Goal: Task Accomplishment & Management: Manage account settings

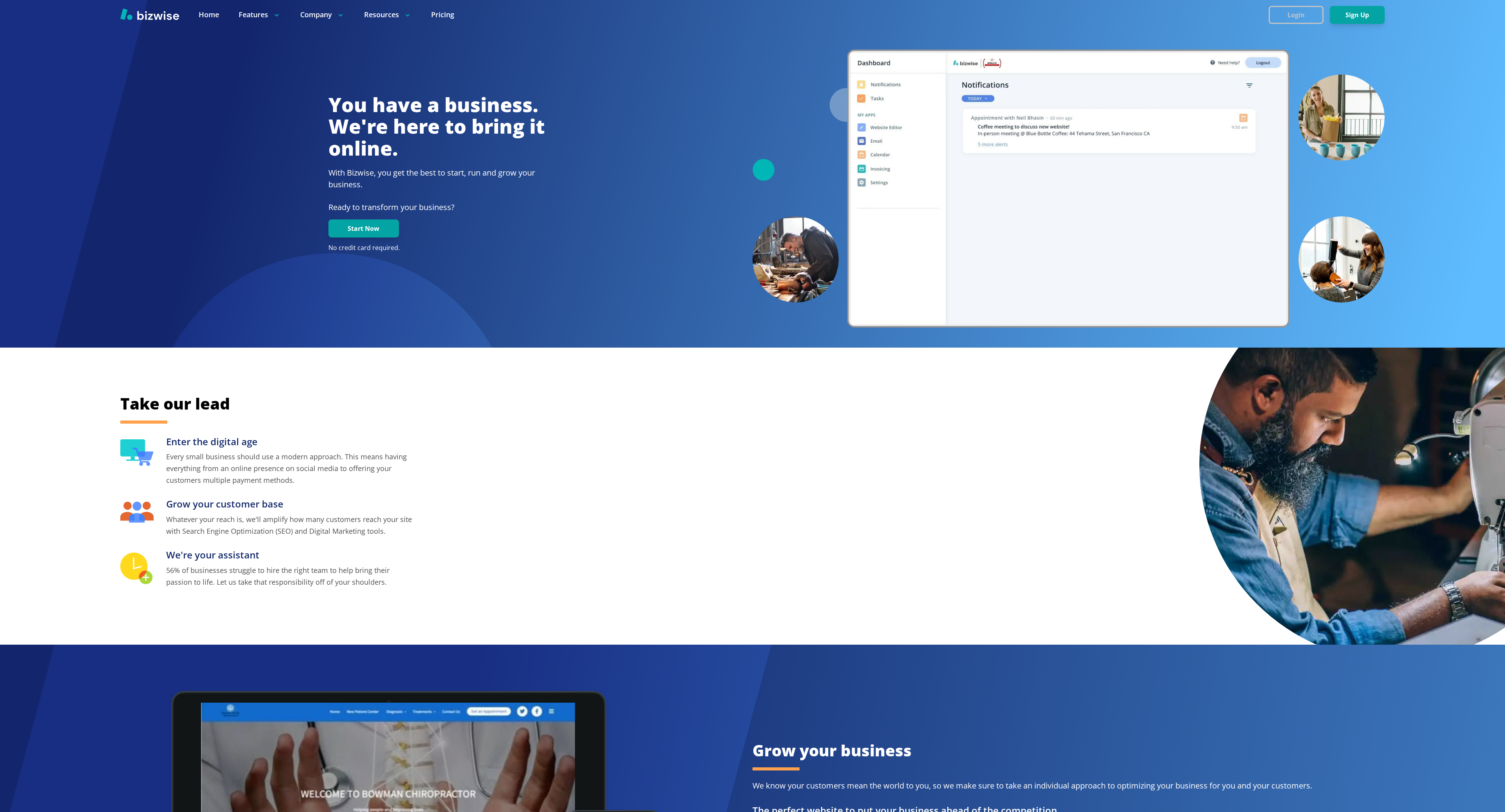
click at [1301, 10] on button "Login" at bounding box center [1296, 15] width 55 height 18
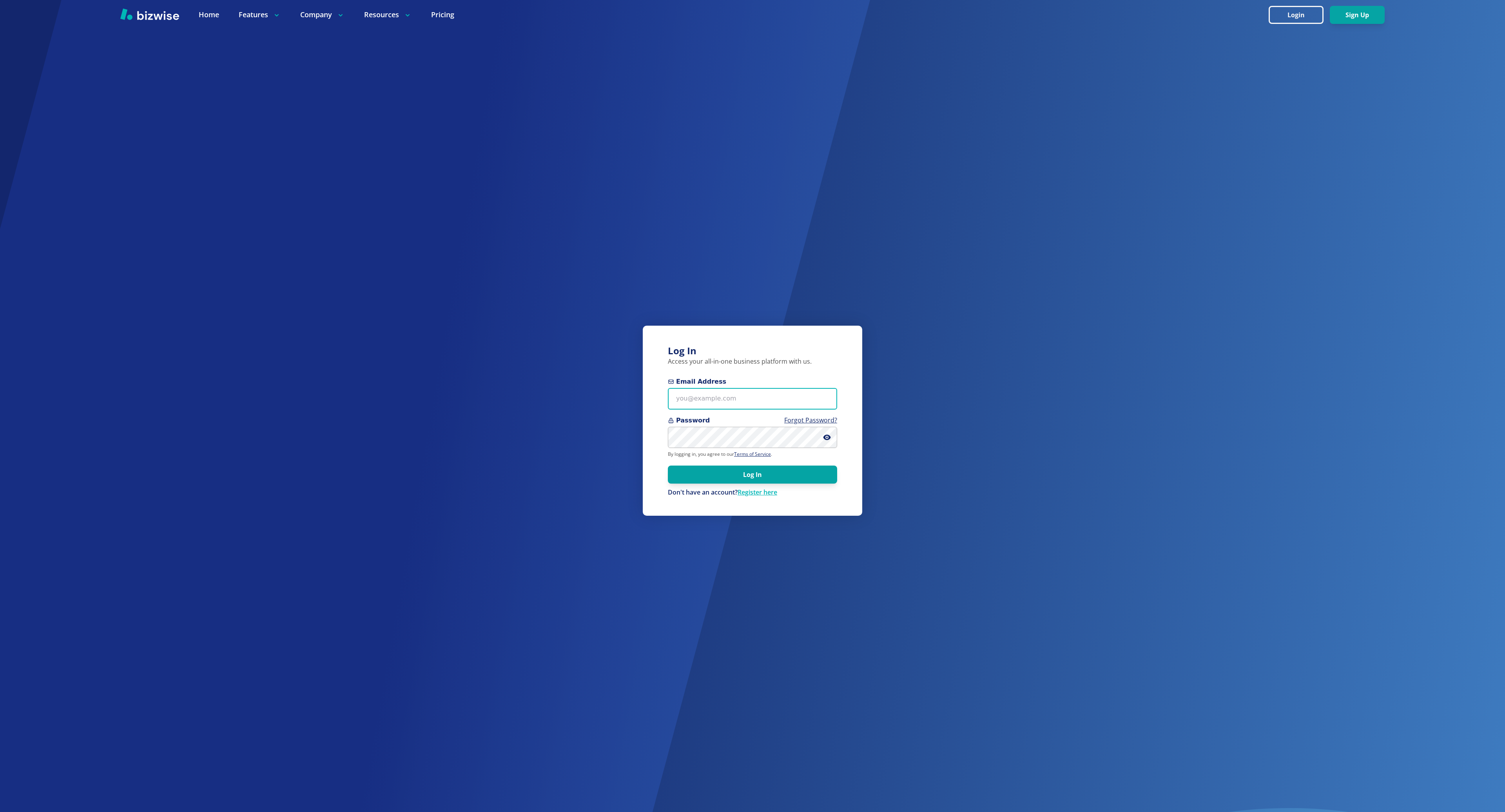
click at [704, 401] on input "Email Address" at bounding box center [752, 398] width 169 height 22
type input "v"
type input "bkim@bizwise.com"
click at [668, 466] on button "Log In" at bounding box center [752, 474] width 169 height 18
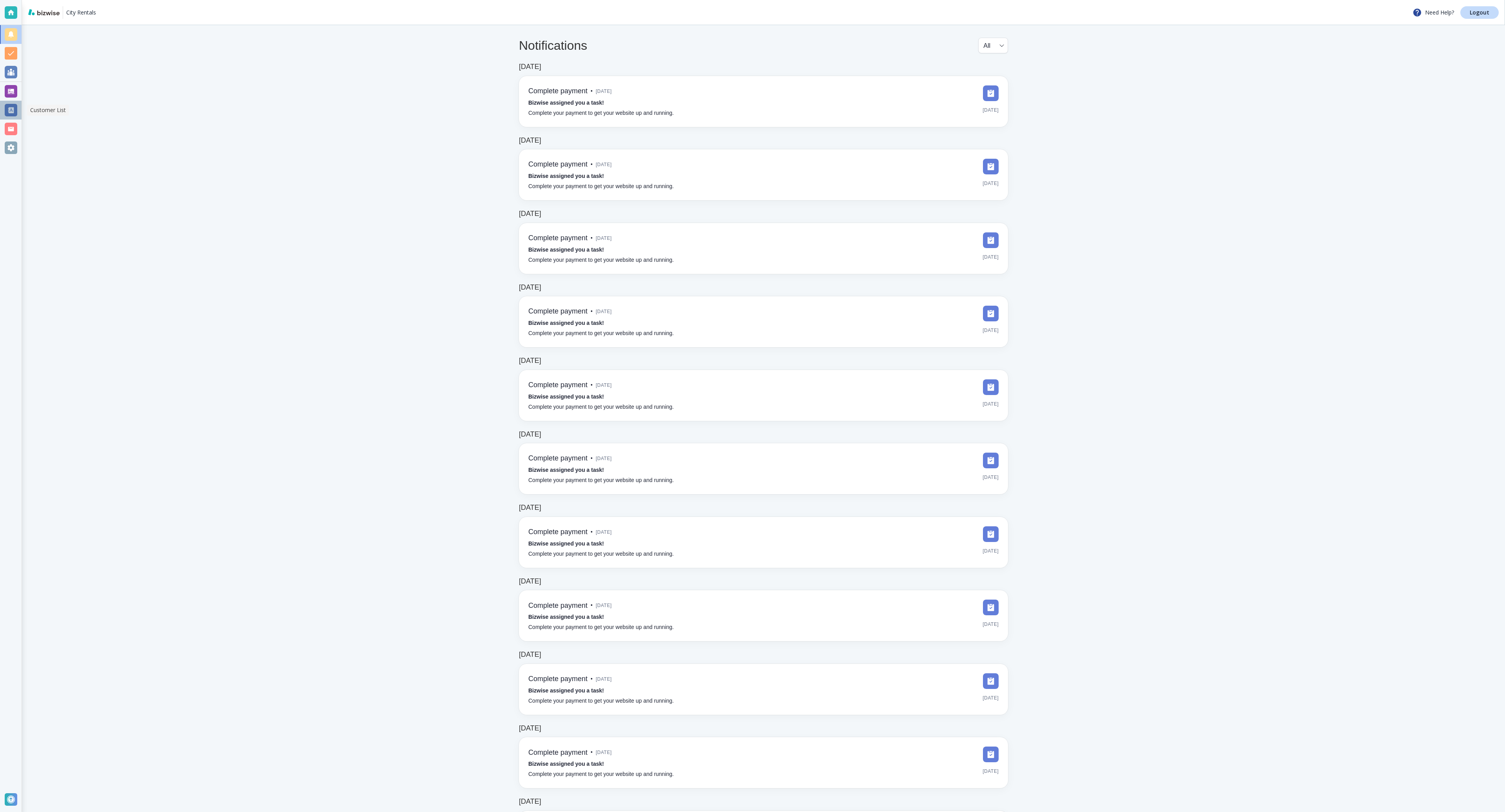
click at [12, 113] on div at bounding box center [11, 110] width 12 height 12
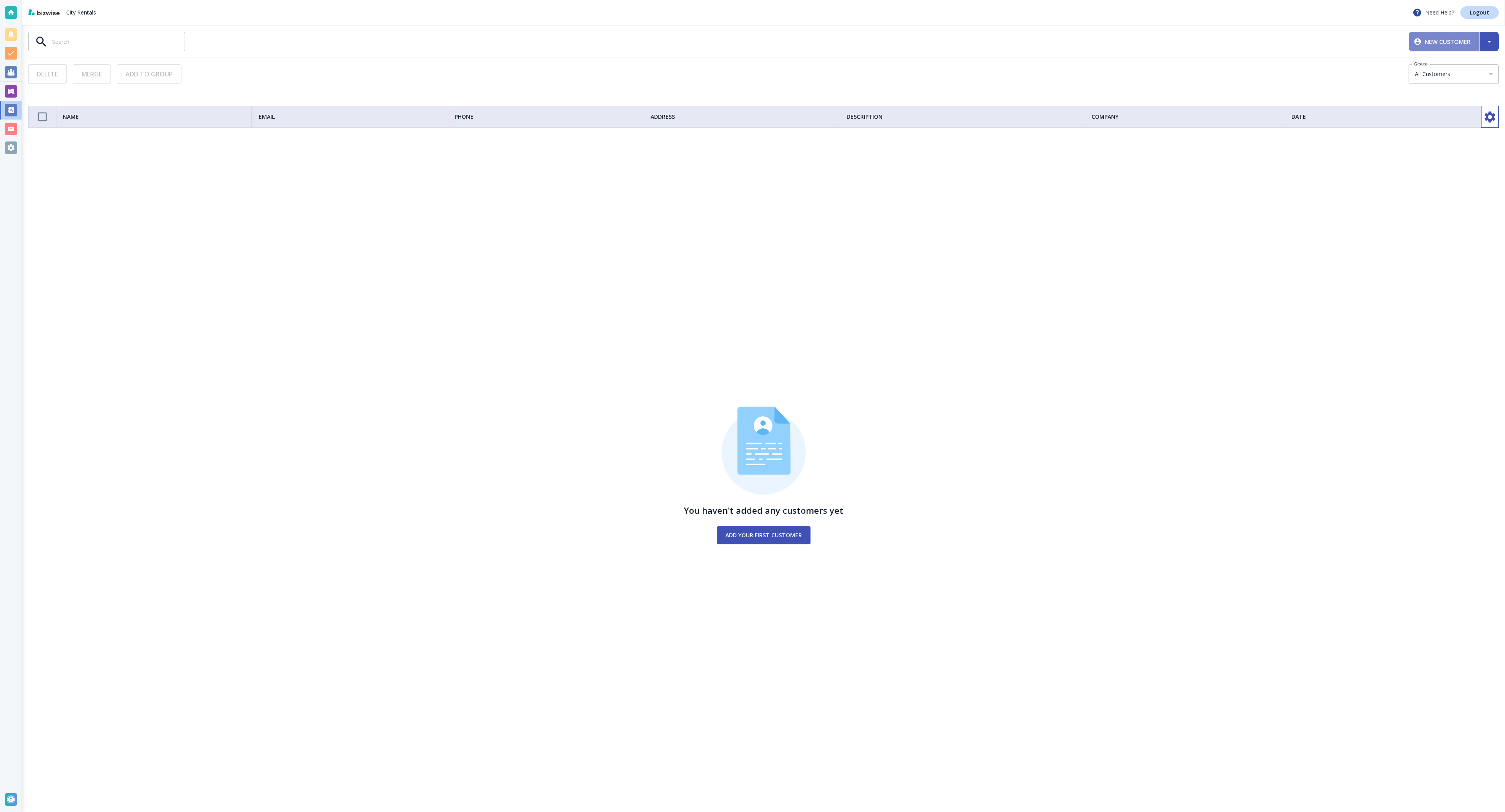
click at [1454, 35] on button "New Customer" at bounding box center [1444, 41] width 71 height 20
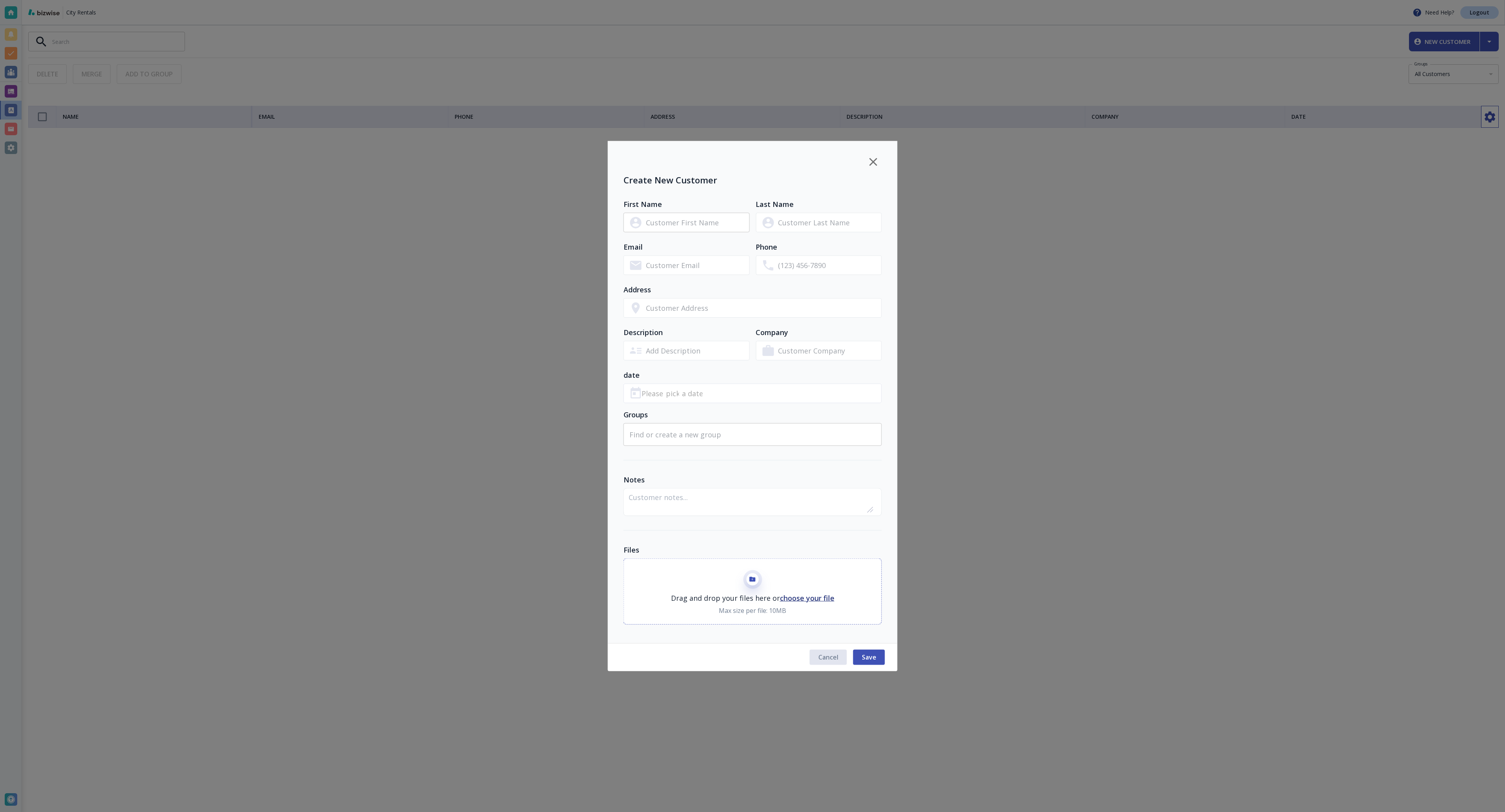
click at [686, 224] on input "text" at bounding box center [698, 222] width 104 height 15
type input "dad"
click at [808, 224] on input "text" at bounding box center [830, 222] width 104 height 15
type input "daadda"
click at [869, 651] on button "Save" at bounding box center [869, 657] width 32 height 15
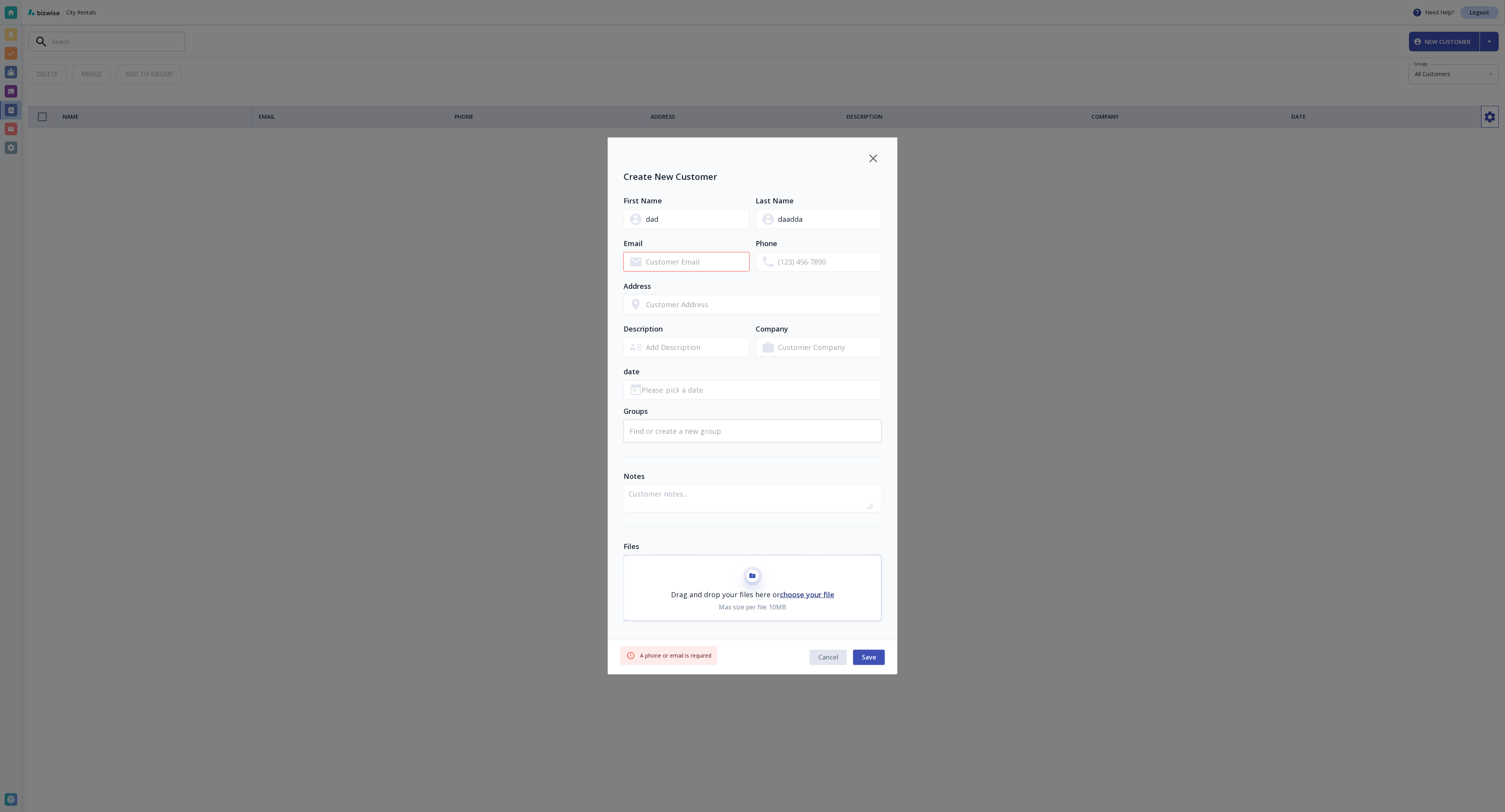
click at [699, 263] on input "text" at bounding box center [698, 261] width 104 height 15
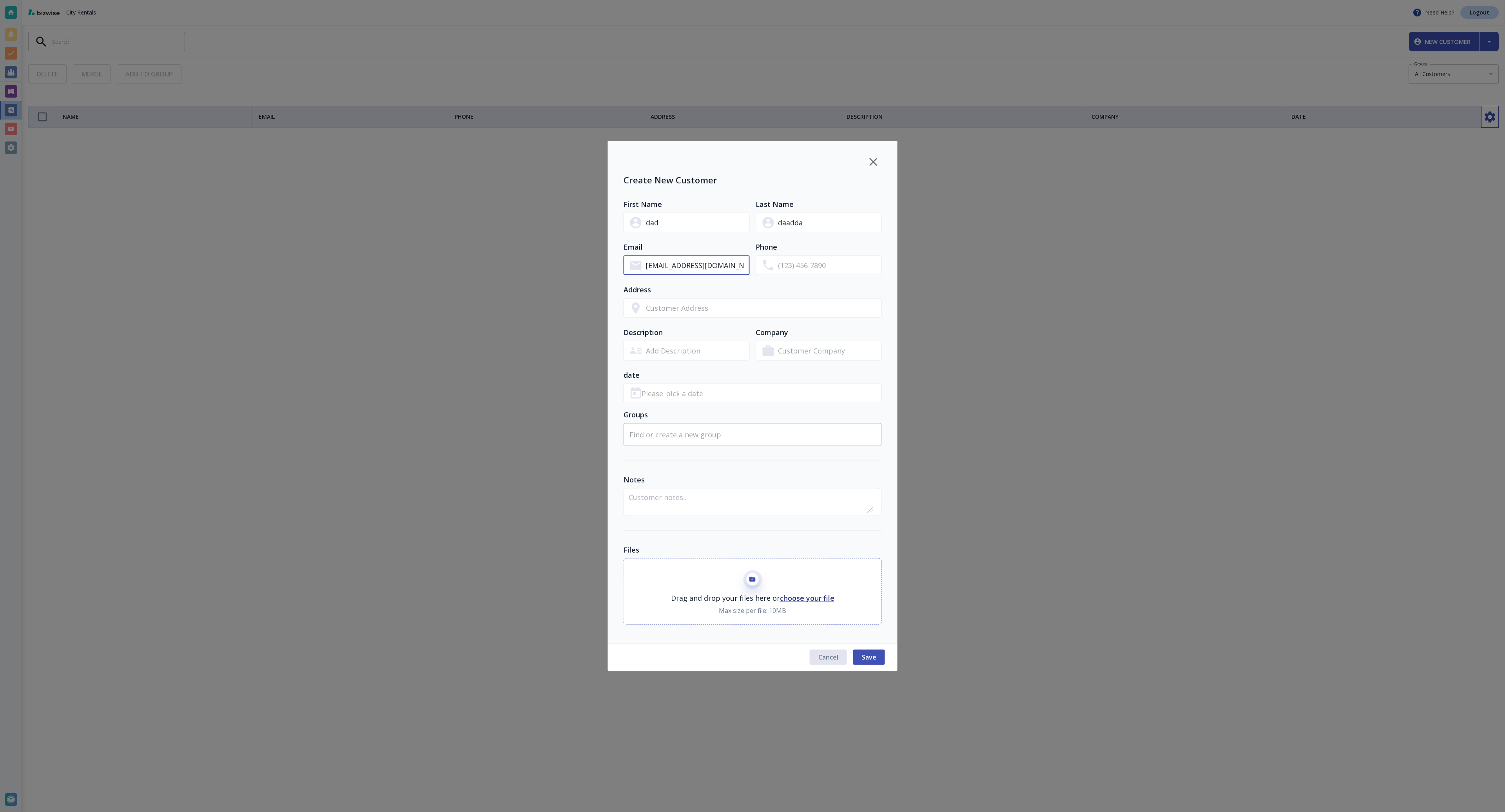
type input "[EMAIL_ADDRESS][DOMAIN_NAME]"
click at [871, 652] on button "Save" at bounding box center [869, 657] width 32 height 15
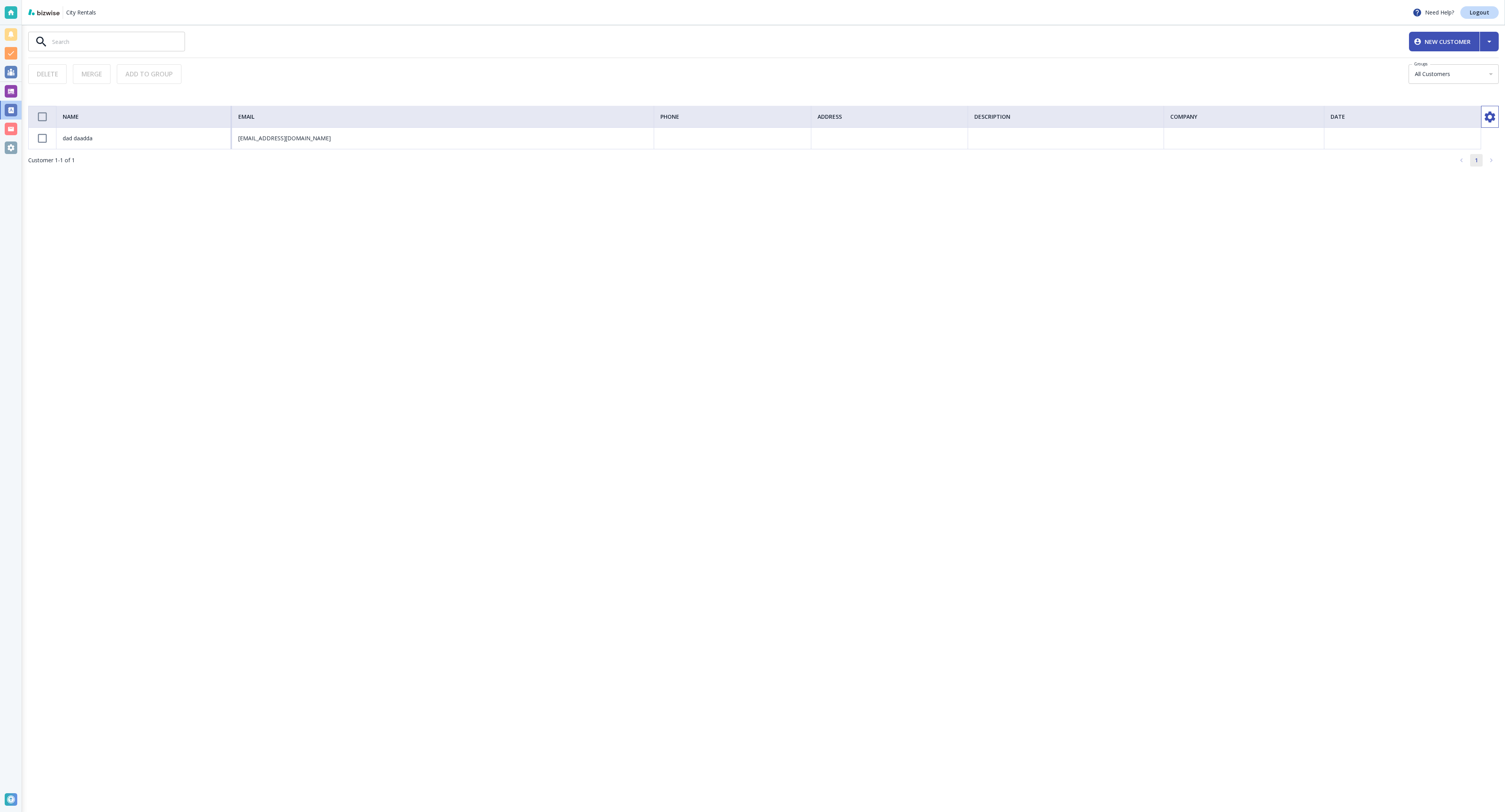
click at [201, 147] on td "dad daadda" at bounding box center [144, 138] width 176 height 22
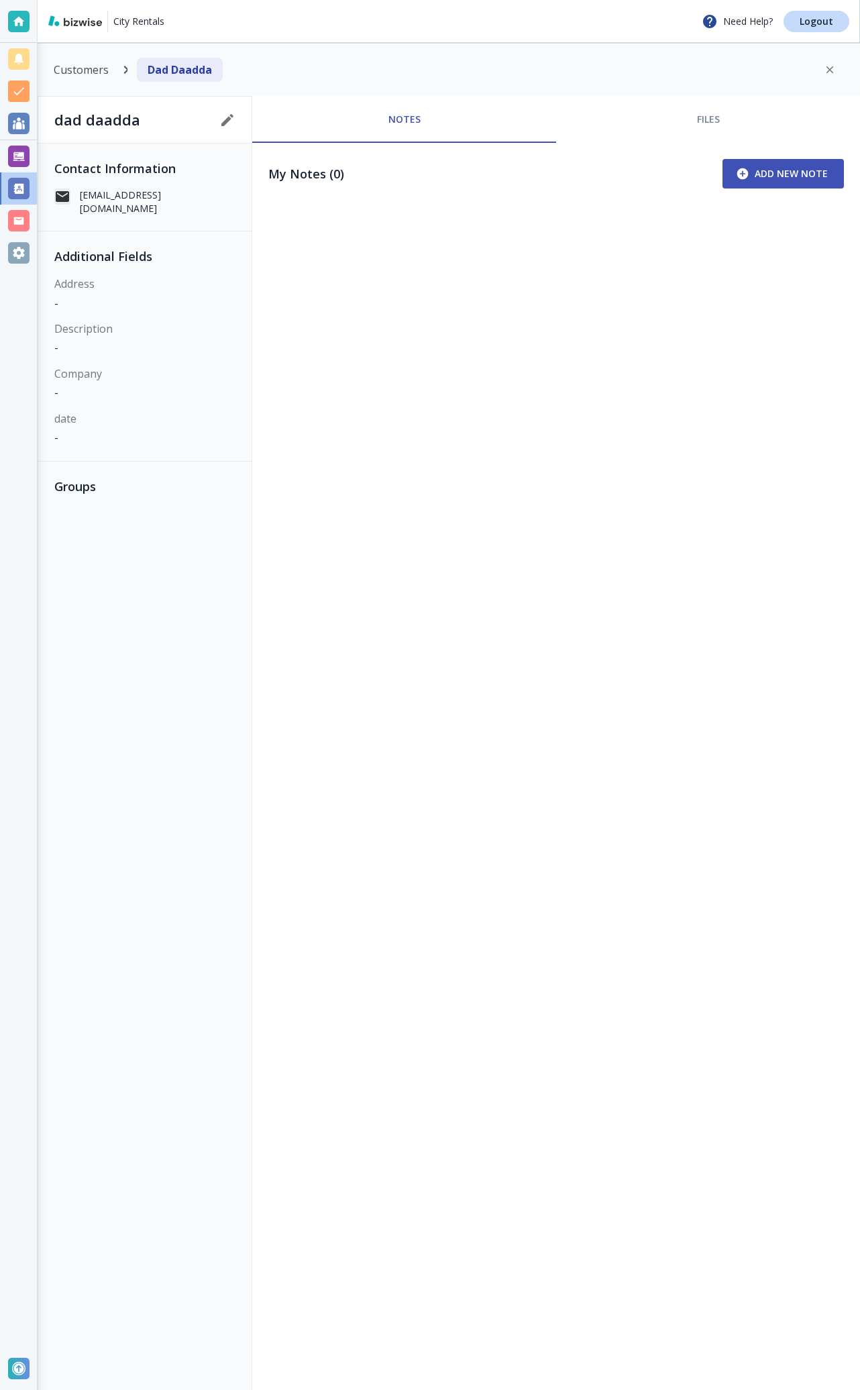
click at [784, 174] on span "Add New Note" at bounding box center [783, 173] width 89 height 13
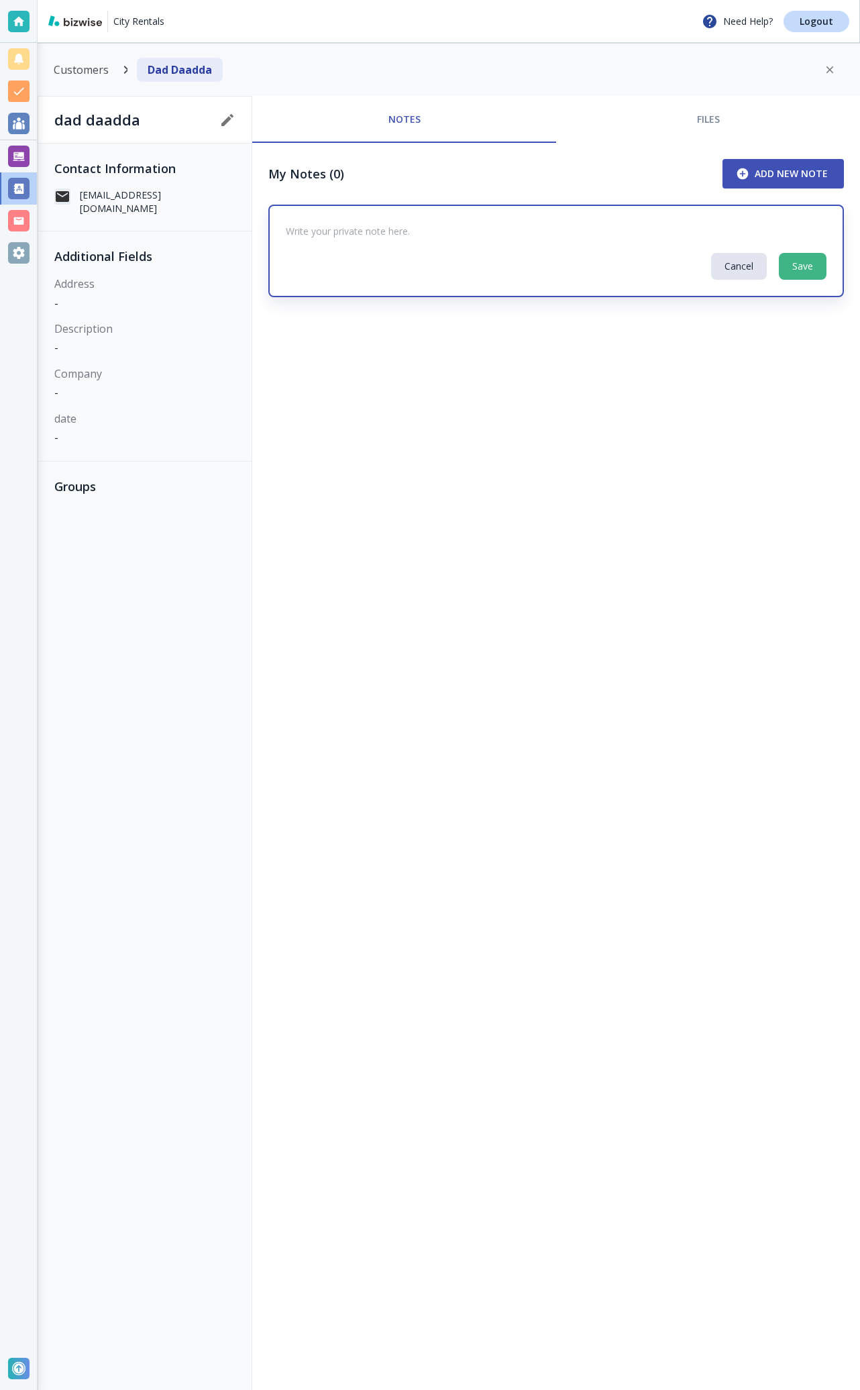
click at [777, 233] on textarea at bounding box center [556, 231] width 541 height 11
type textarea "asdasdasd"
click at [804, 264] on span "Save" at bounding box center [802, 266] width 21 height 13
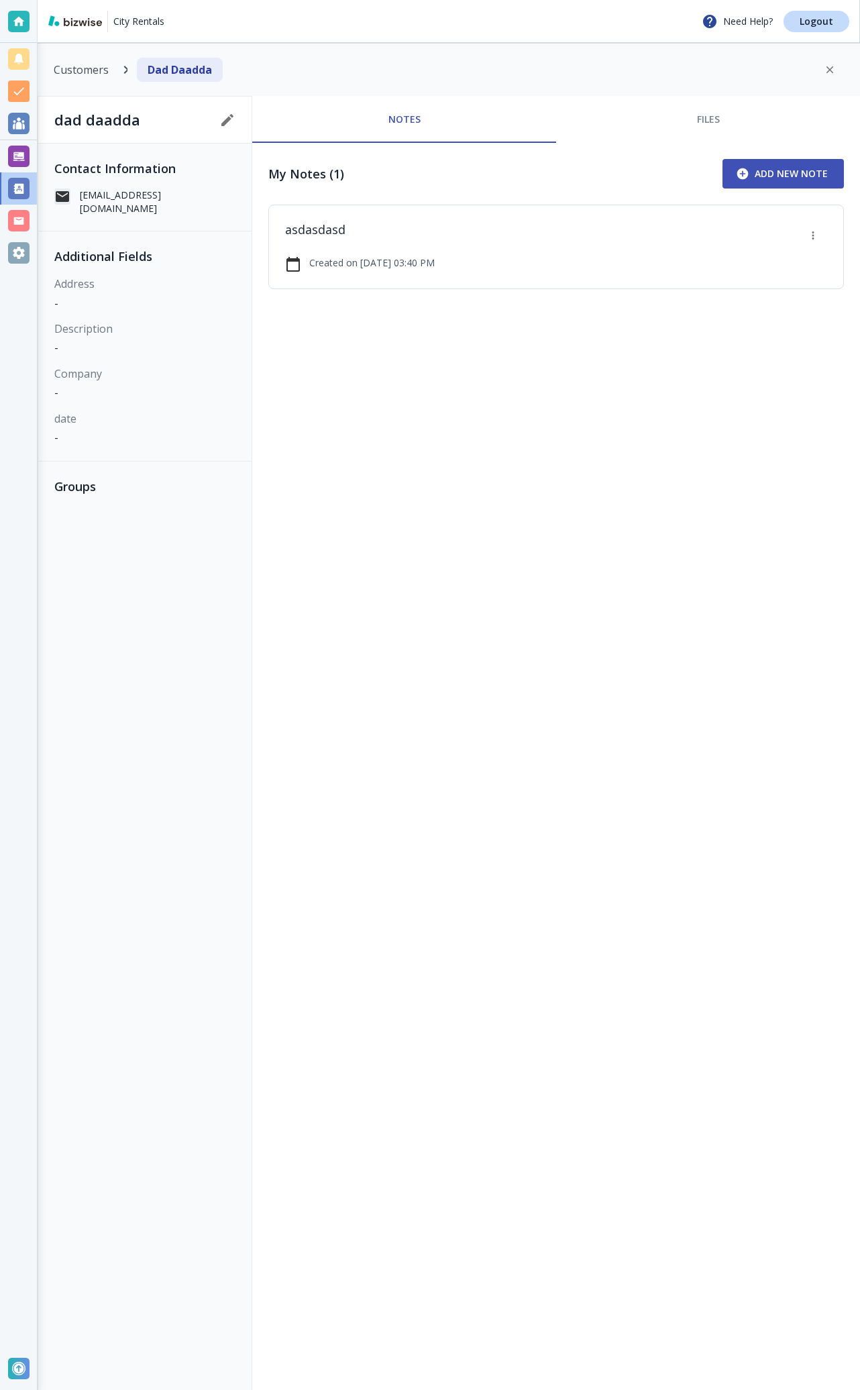
click at [570, 353] on div "Notes Files My Notes (1) Add New Note asdasdasd Created on October 05 @ 03:40 PM" at bounding box center [556, 743] width 608 height 1294
click at [235, 114] on icon "editName" at bounding box center [227, 120] width 16 height 16
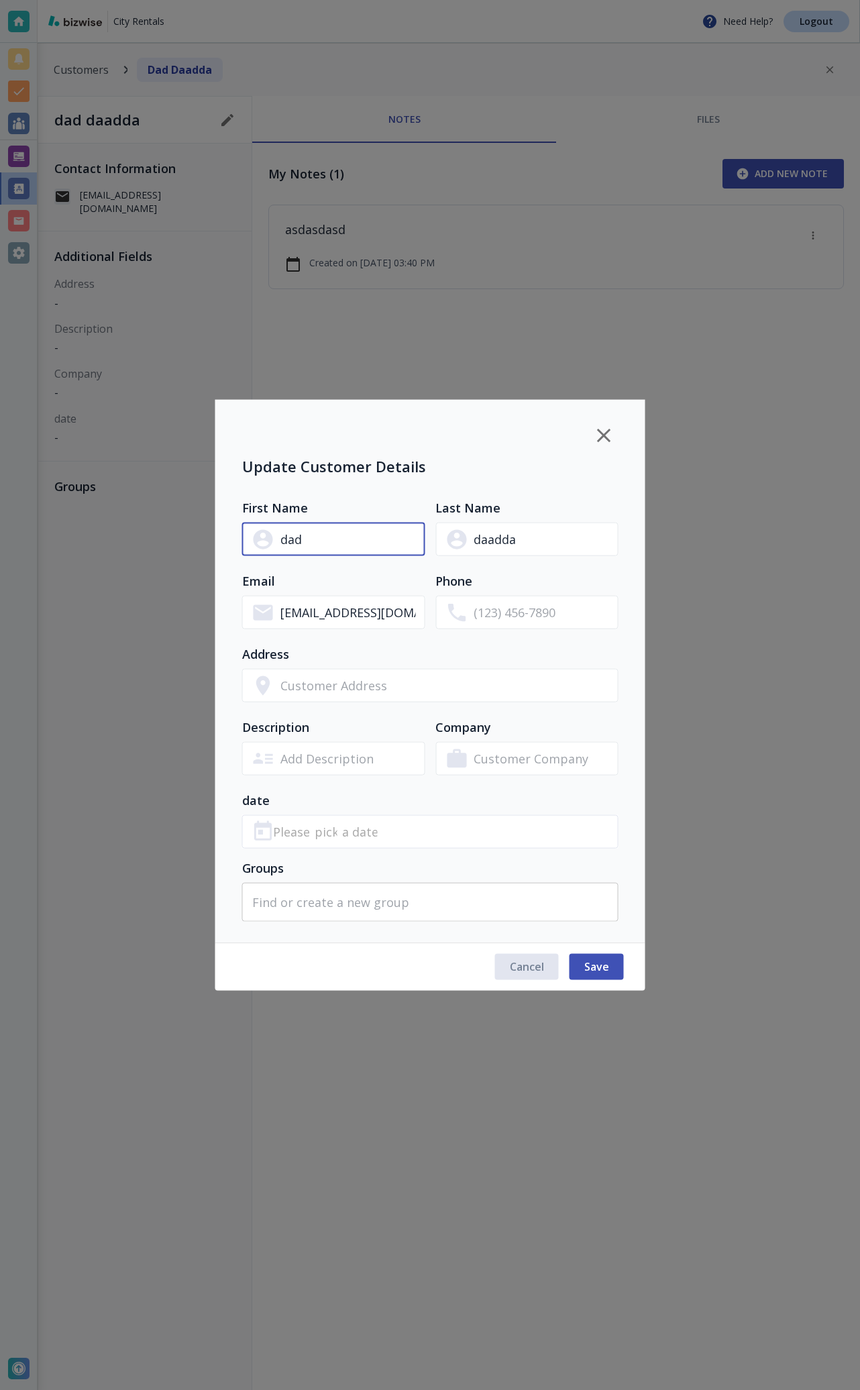
click at [357, 542] on input "dad" at bounding box center [352, 539] width 145 height 25
type input "dadaaaaa"
click at [608, 972] on span "Save" at bounding box center [596, 966] width 25 height 15
